Goal: Information Seeking & Learning: Check status

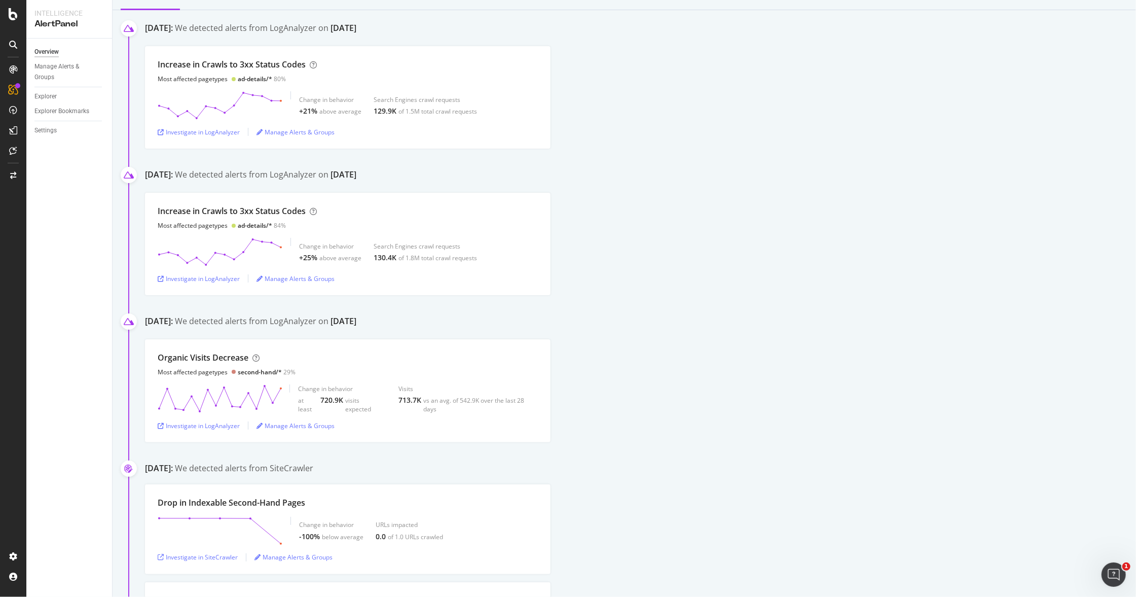
scroll to position [104, 0]
click at [216, 424] on div "Investigate in LogAnalyzer" at bounding box center [199, 422] width 82 height 9
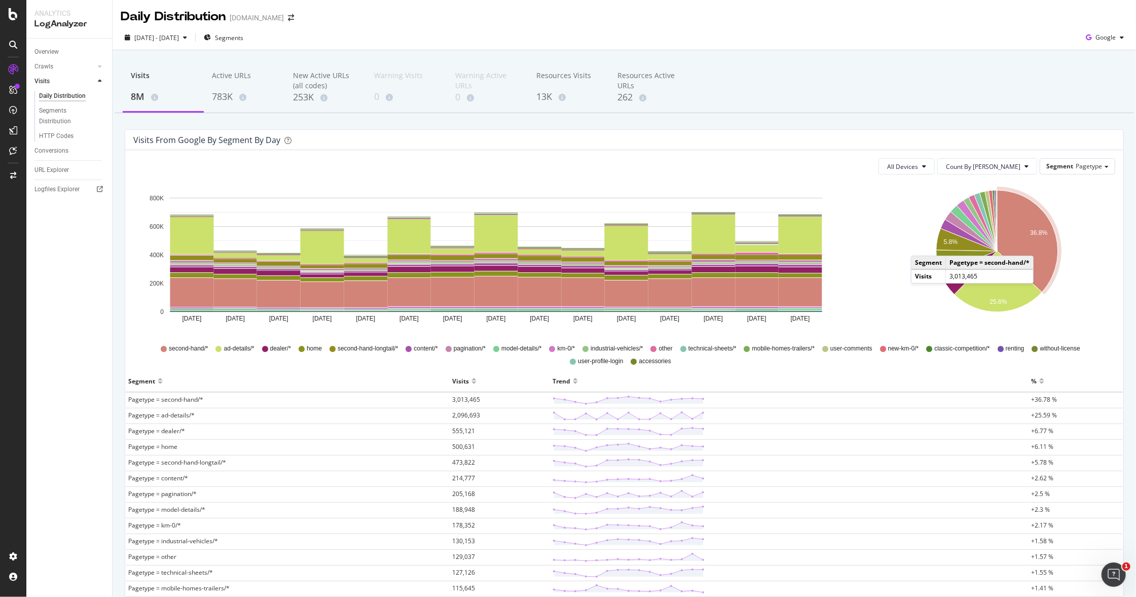
click at [1034, 246] on icon "A chart." at bounding box center [1027, 241] width 61 height 102
